Goal: Transaction & Acquisition: Book appointment/travel/reservation

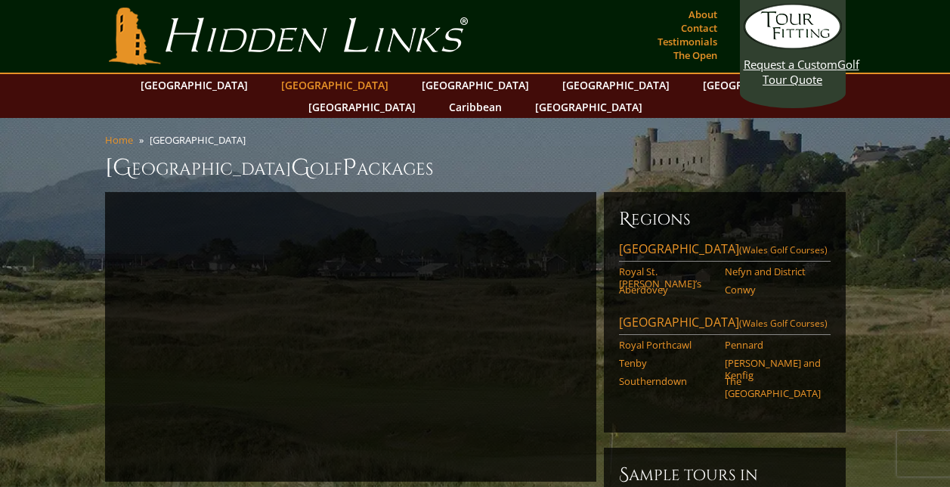
click at [317, 85] on link "[GEOGRAPHIC_DATA]" at bounding box center [335, 85] width 122 height 22
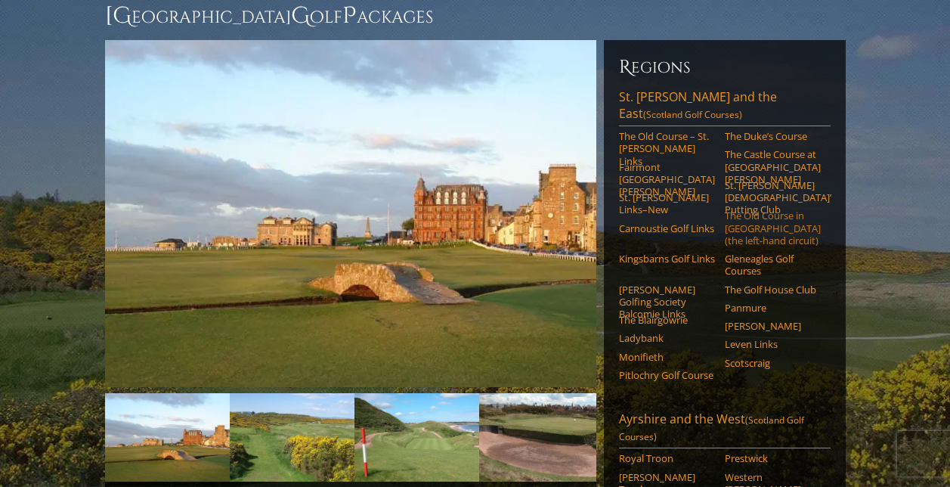
scroll to position [175, 0]
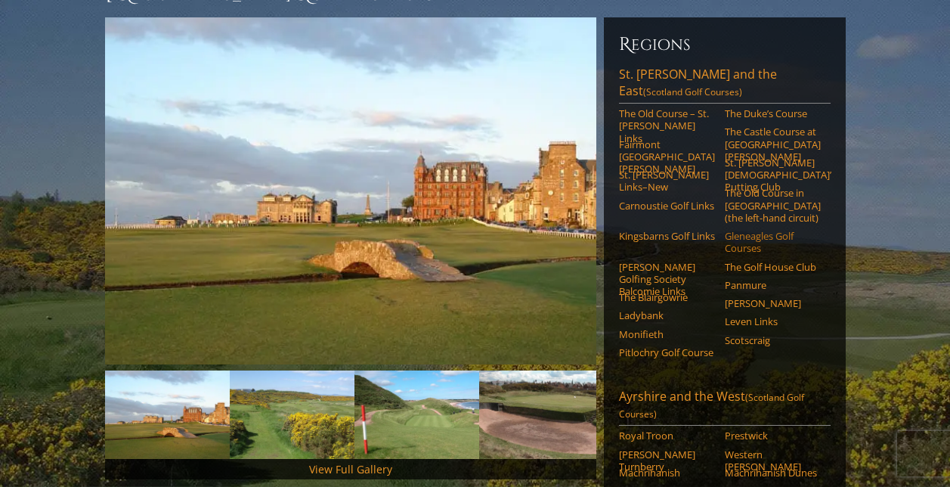
click at [750, 230] on link "Gleneagles Golf Courses" at bounding box center [773, 242] width 96 height 25
